Goal: Information Seeking & Learning: Learn about a topic

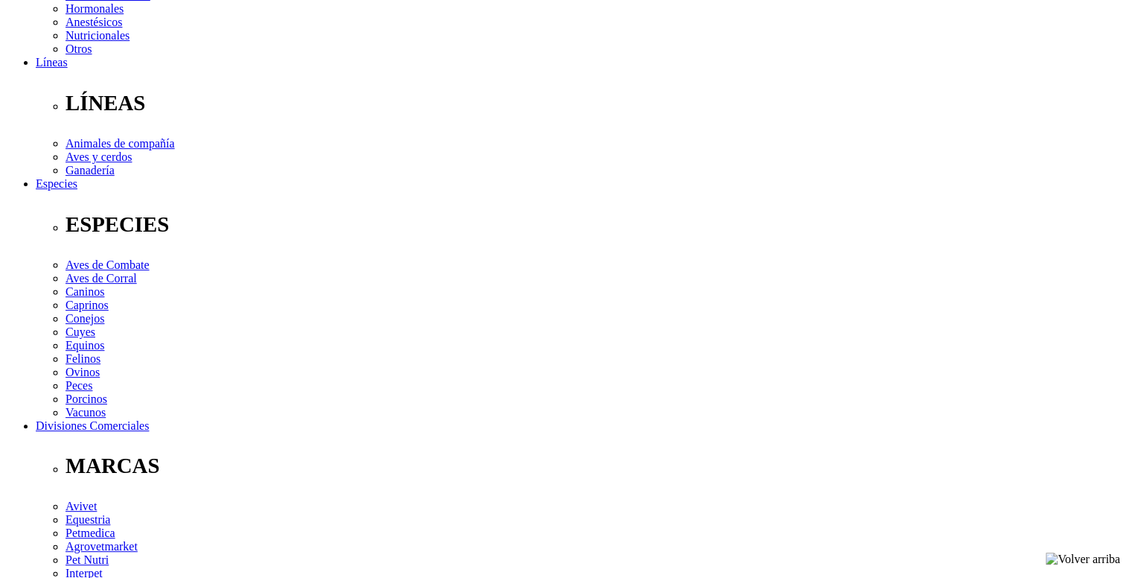
scroll to position [447, 0]
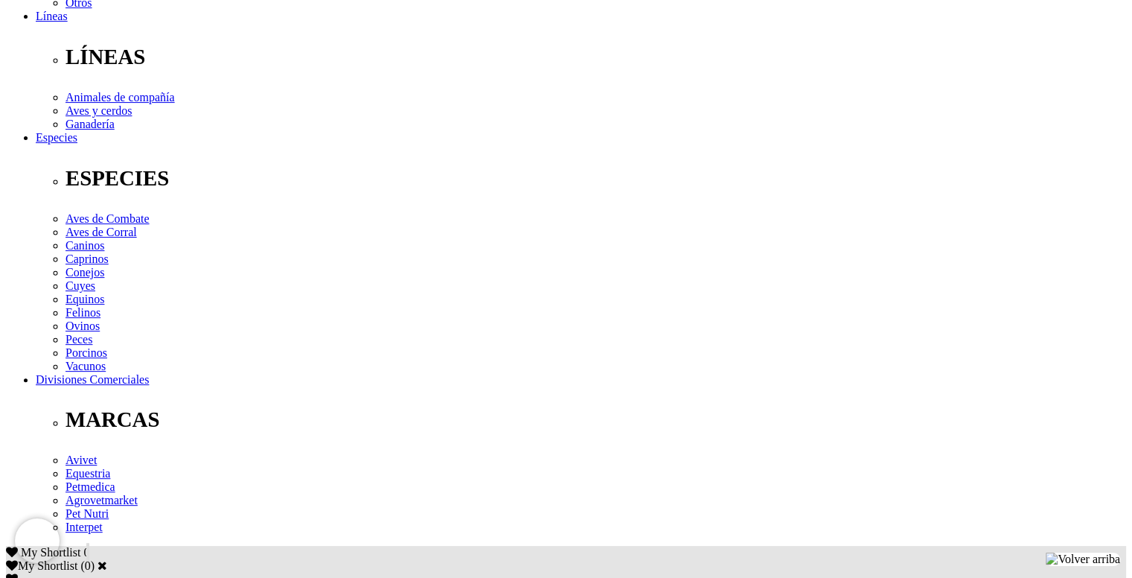
drag, startPoint x: 245, startPoint y: 369, endPoint x: 301, endPoint y: 373, distance: 55.9
copy p "[MEDICAL_DATA]"
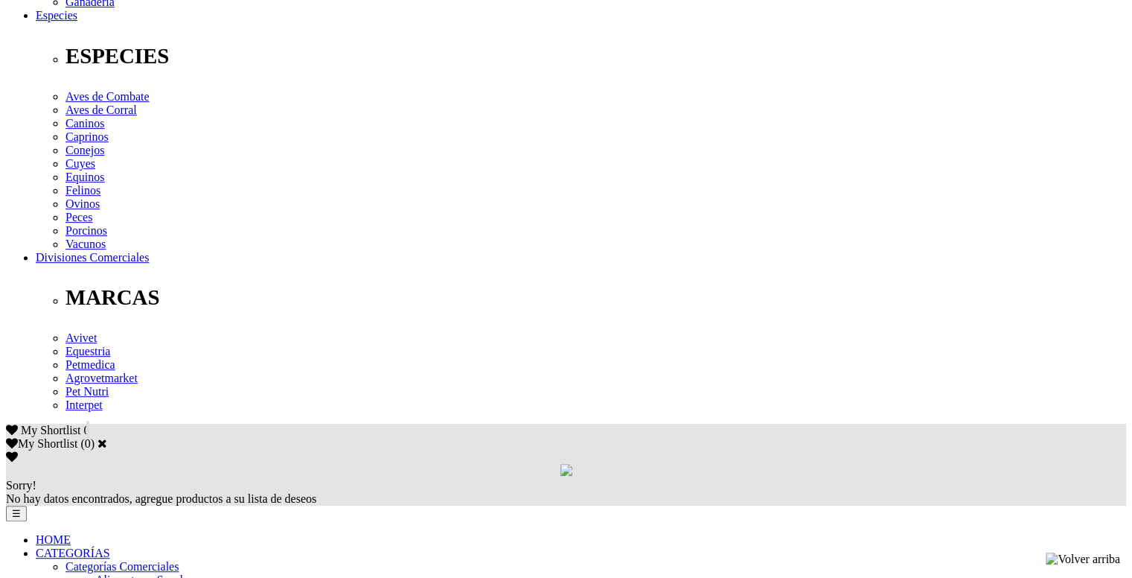
scroll to position [595, 0]
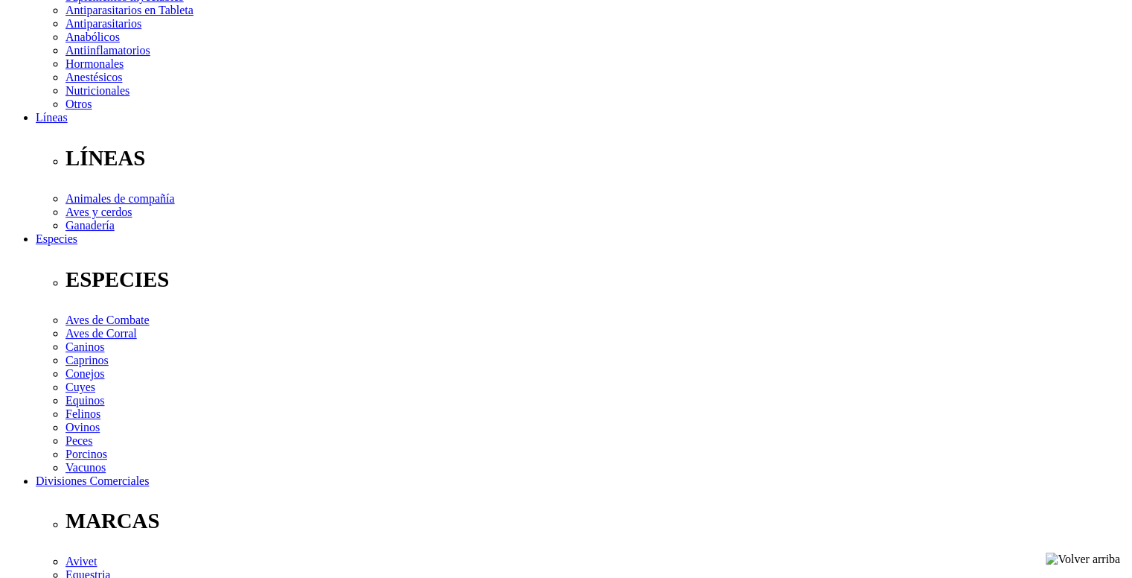
scroll to position [372, 0]
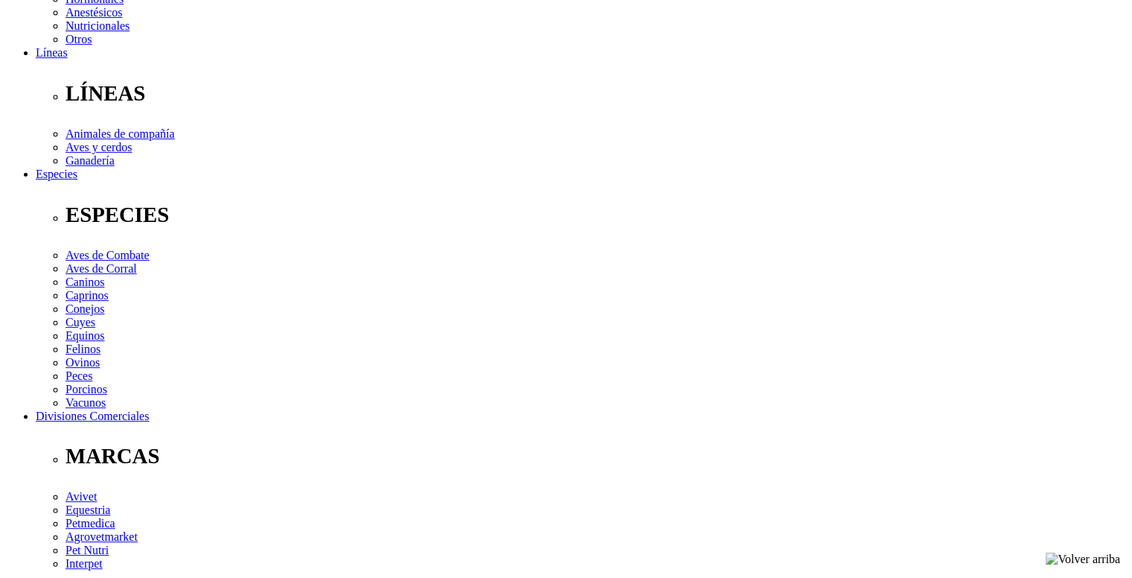
scroll to position [447, 0]
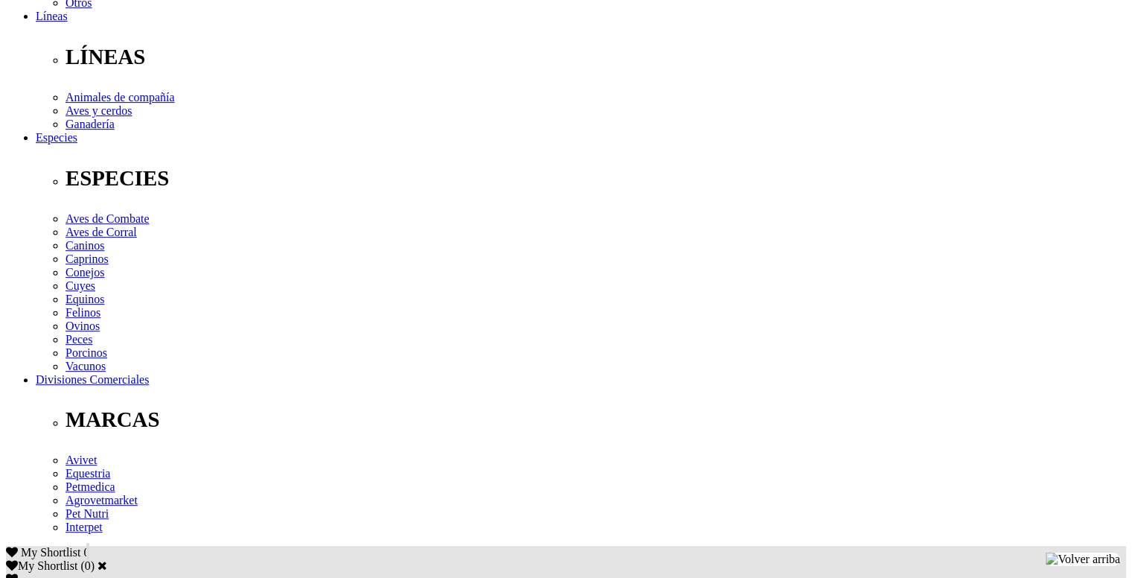
drag, startPoint x: 150, startPoint y: 328, endPoint x: 381, endPoint y: 336, distance: 231.6
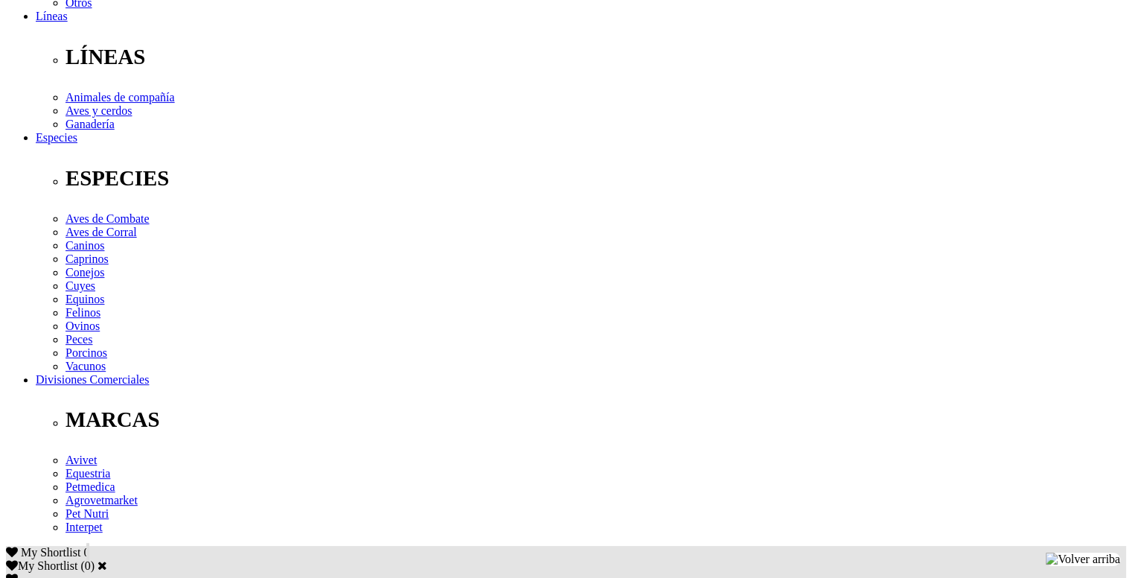
drag, startPoint x: 368, startPoint y: 324, endPoint x: 845, endPoint y: 346, distance: 476.8
copy div "1 tableta/16 kg de p.v.para problemas más complicados. Administrar vía oral."
